Goal: Task Accomplishment & Management: Use online tool/utility

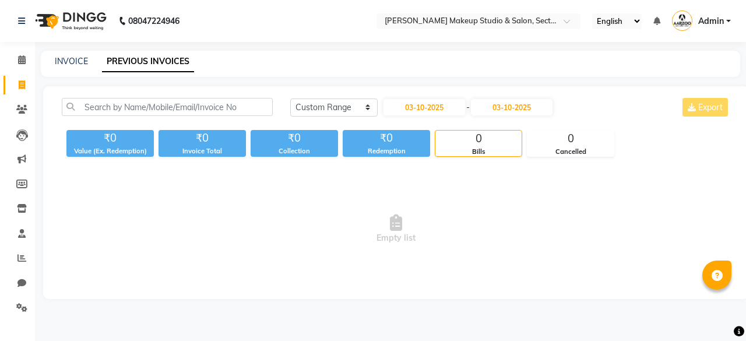
select select "range"
click at [435, 108] on input "03-10-2025" at bounding box center [425, 107] width 82 height 16
select select "10"
select select "2025"
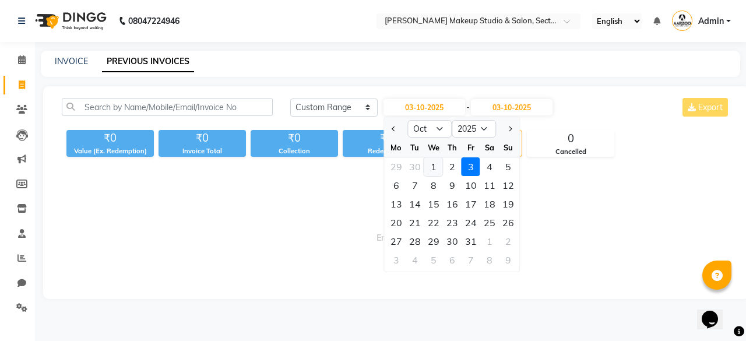
click at [430, 166] on div "1" at bounding box center [433, 166] width 19 height 19
type input "01-10-2025"
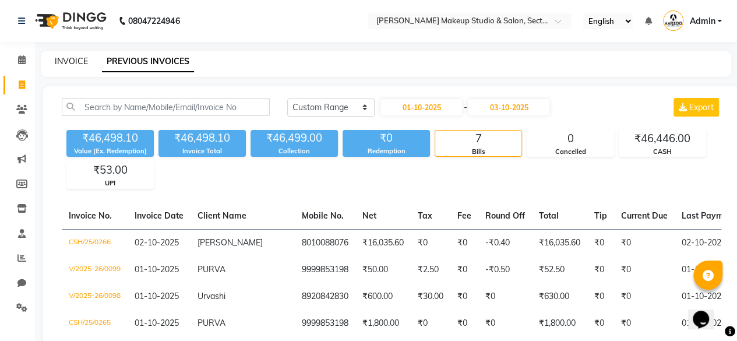
click at [73, 60] on link "INVOICE" at bounding box center [71, 61] width 33 height 10
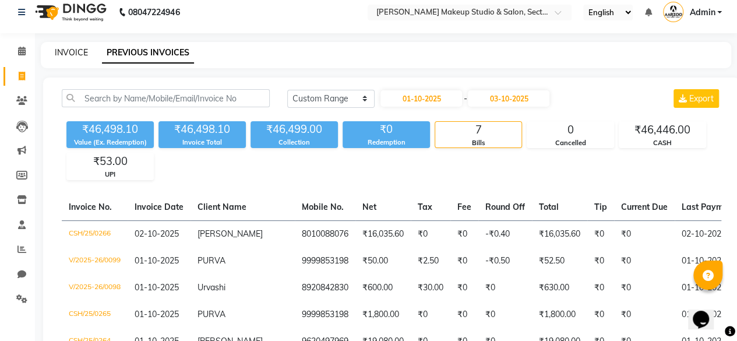
select select "service"
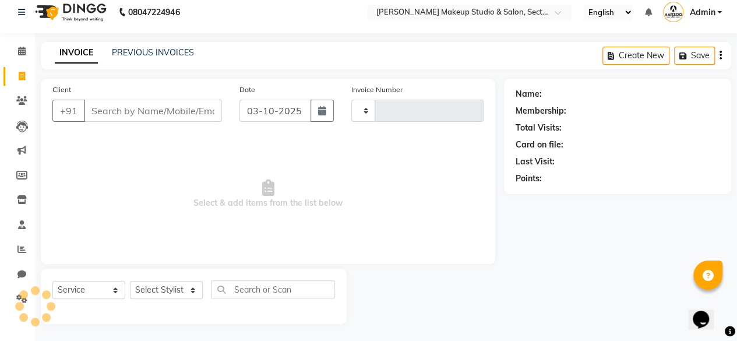
click at [138, 110] on input "Client" at bounding box center [153, 111] width 138 height 22
type input "0100"
select select "6943"
